Goal: Task Accomplishment & Management: Manage account settings

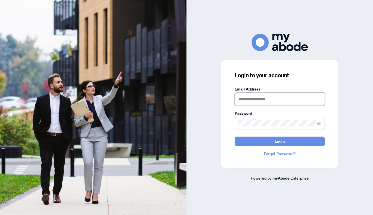
type input "**********"
click at [279, 141] on button "Login" at bounding box center [279, 142] width 90 height 10
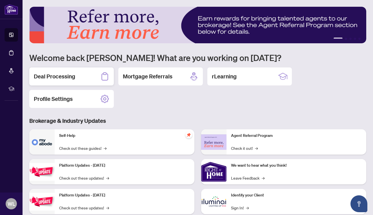
click at [73, 77] on h2 "Deal Processing" at bounding box center [54, 77] width 41 height 8
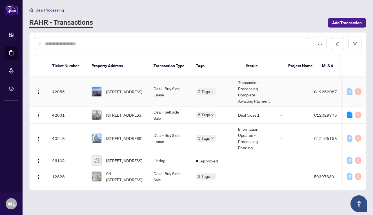
click at [156, 85] on td "Deal - Buy Side Lease" at bounding box center [170, 92] width 42 height 30
